Goal: Find specific page/section: Find specific page/section

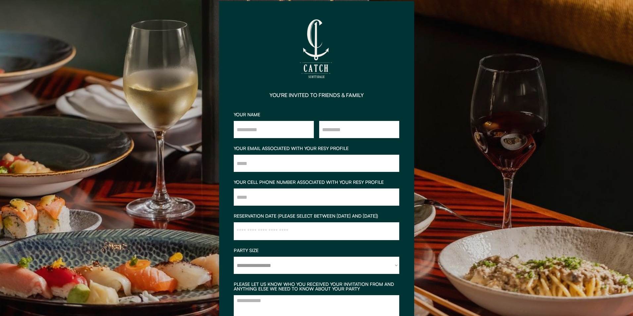
scroll to position [8, 0]
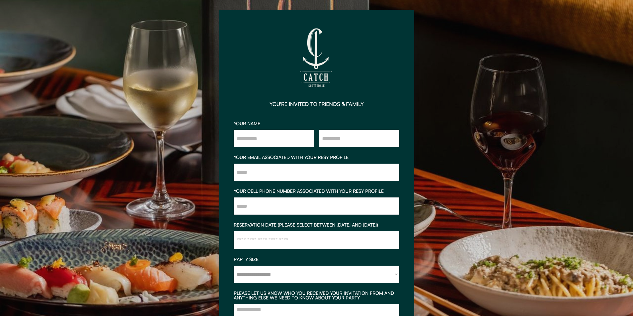
click at [479, 6] on div "**********" at bounding box center [316, 158] width 633 height 316
